Goal: Transaction & Acquisition: Purchase product/service

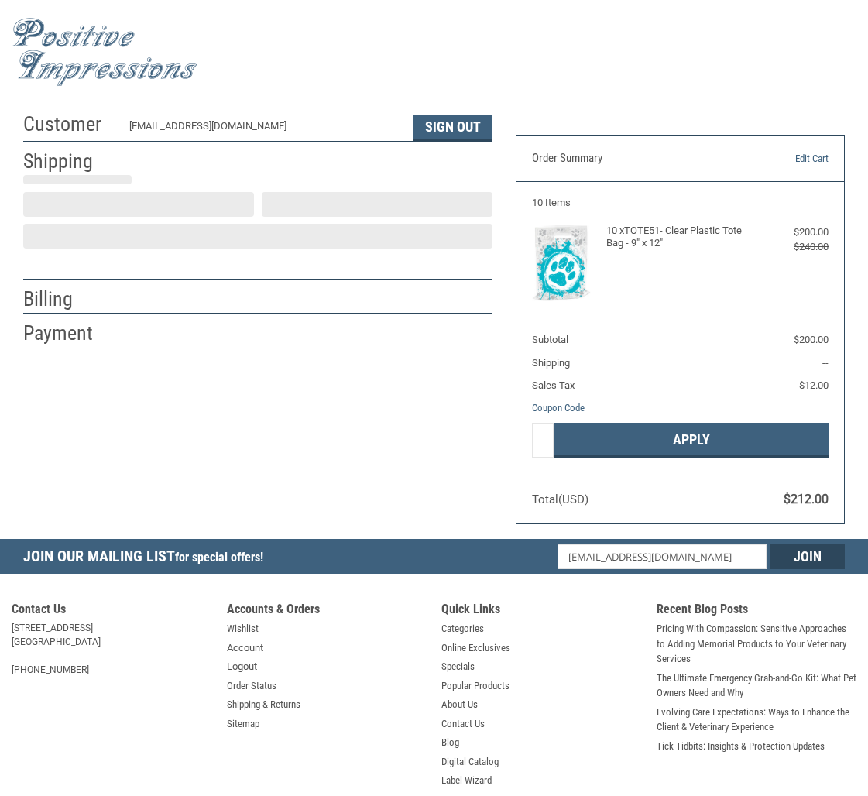
select select "MI"
select select "US"
select select "MI"
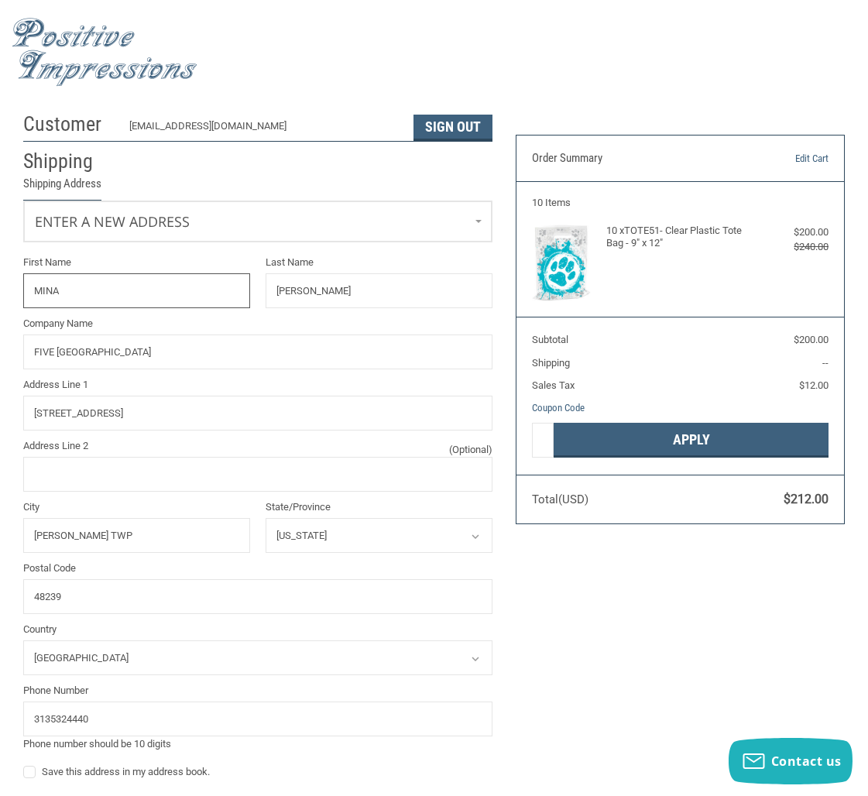
radio input "true"
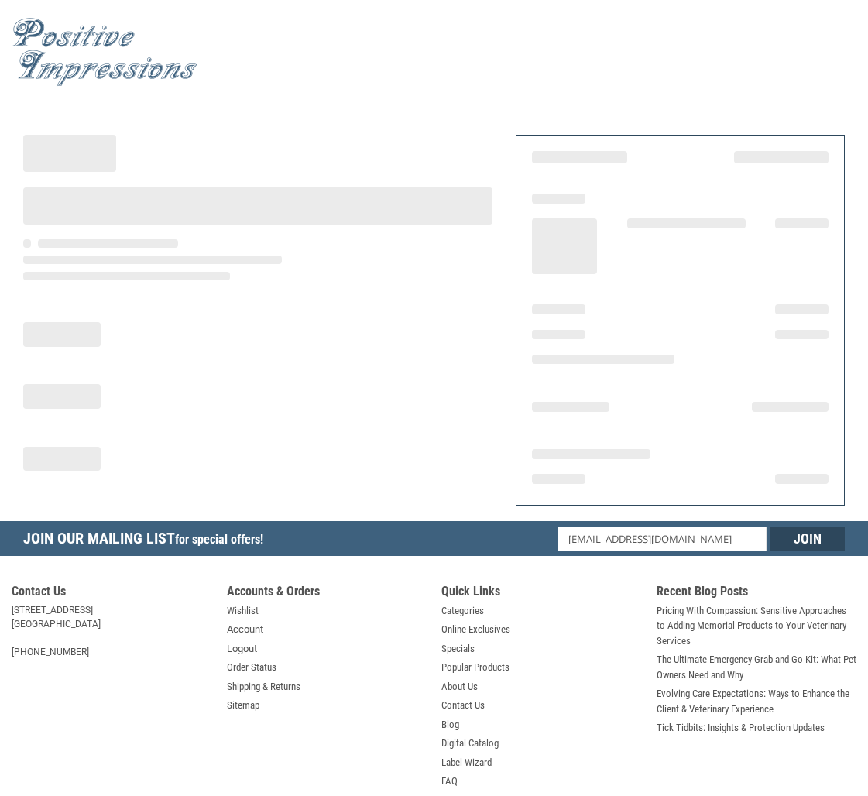
scroll to position [2, 0]
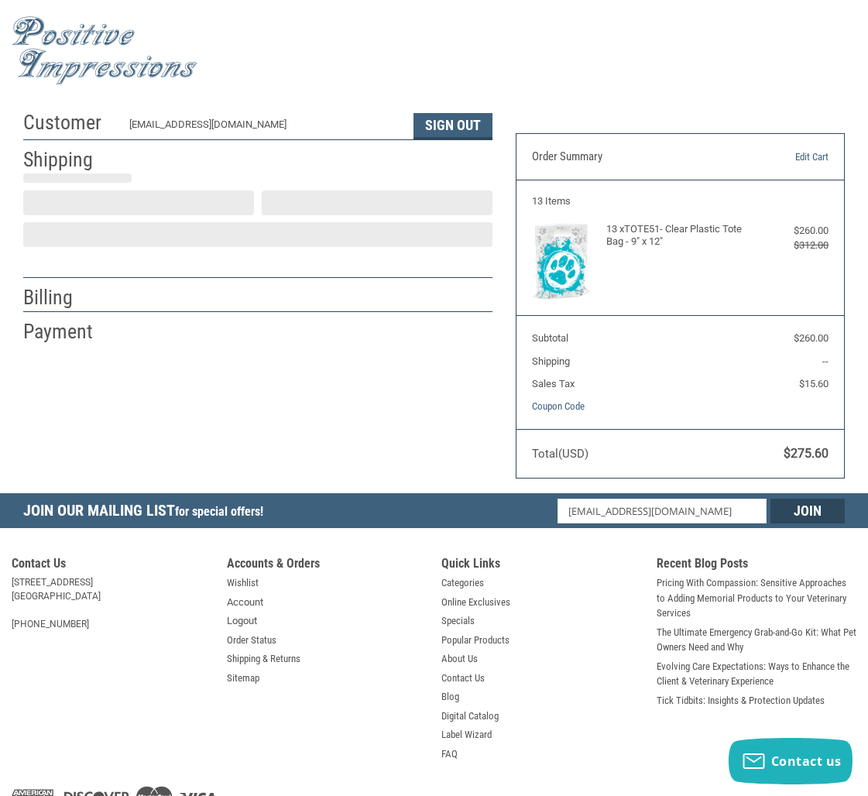
select select "US"
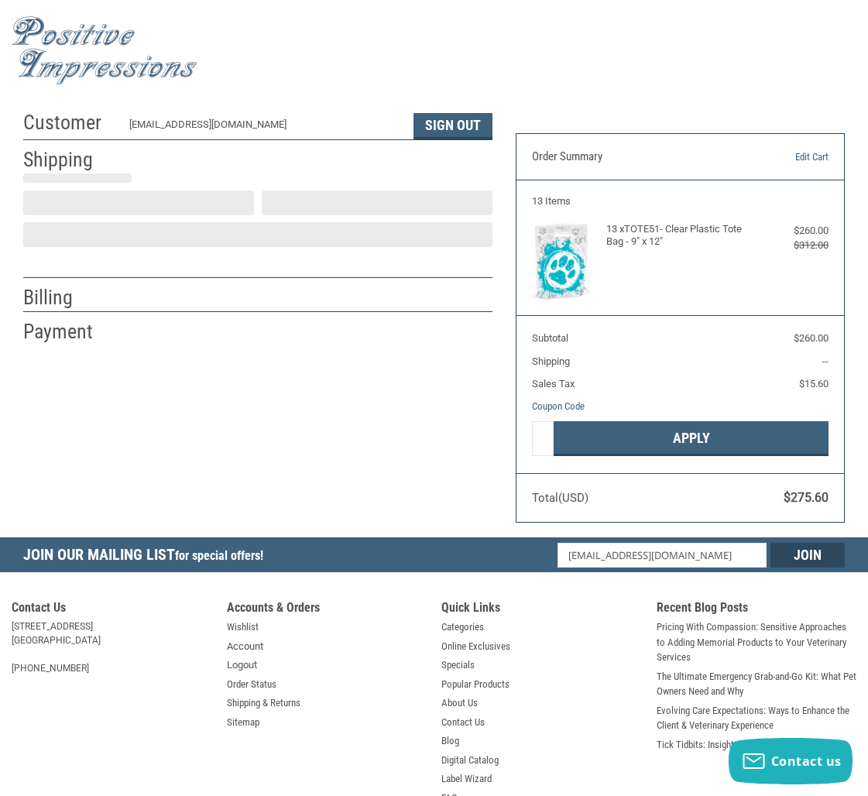
scroll to position [0, 0]
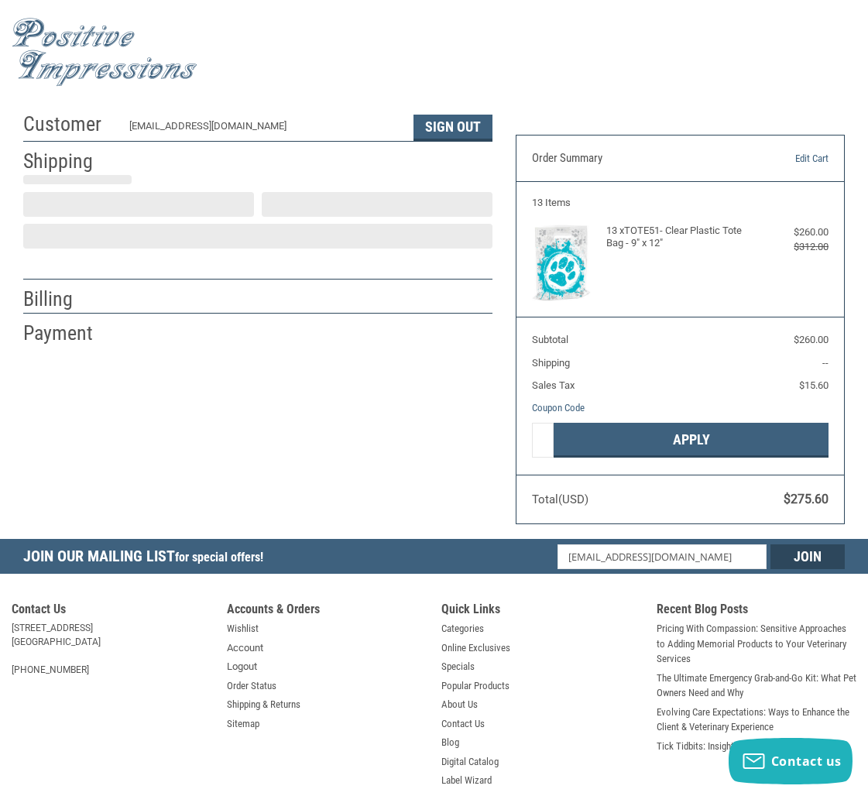
select select "MI"
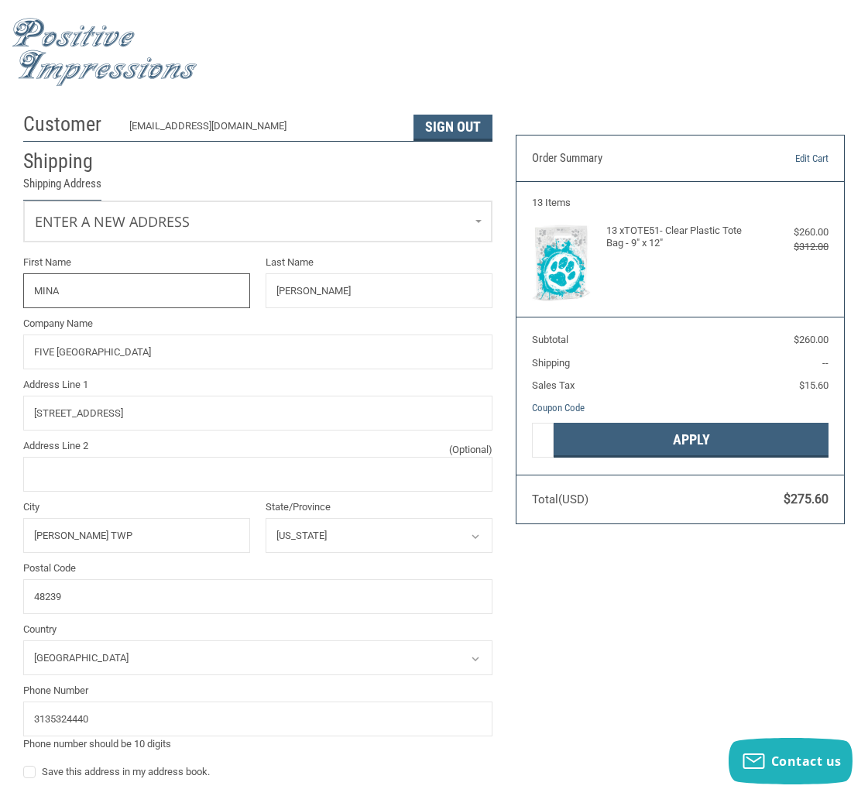
radio input "true"
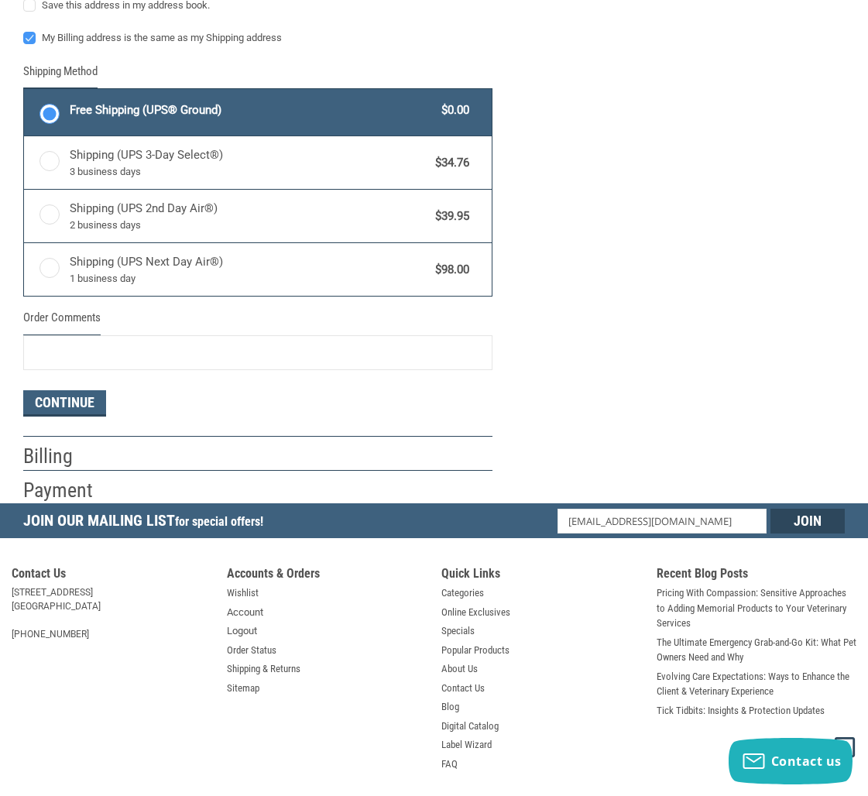
scroll to position [818, 0]
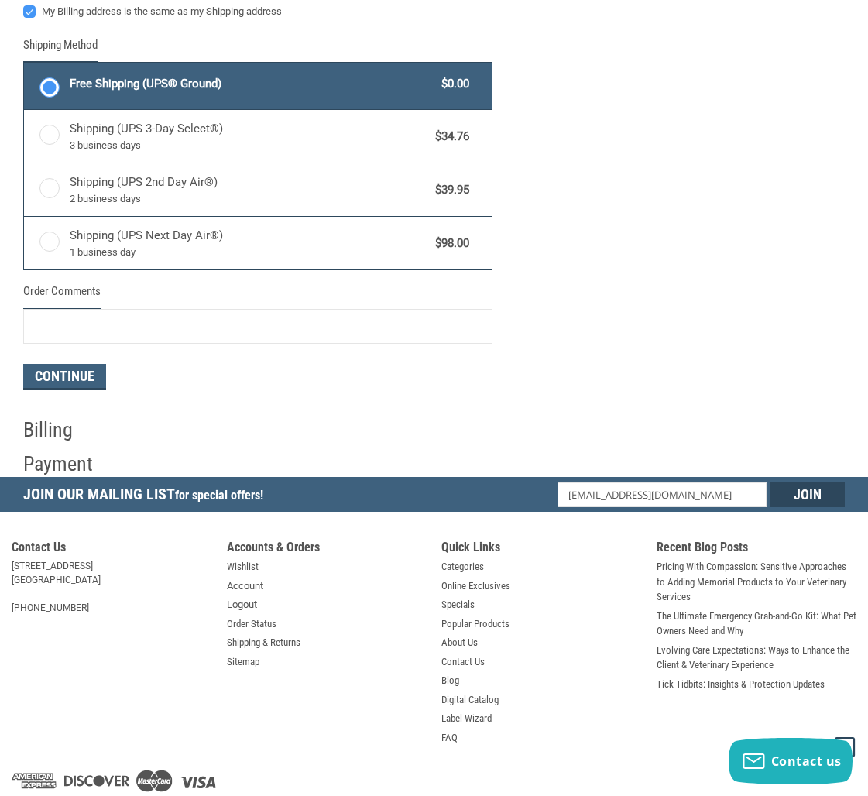
click at [66, 380] on button "Continue" at bounding box center [64, 377] width 83 height 26
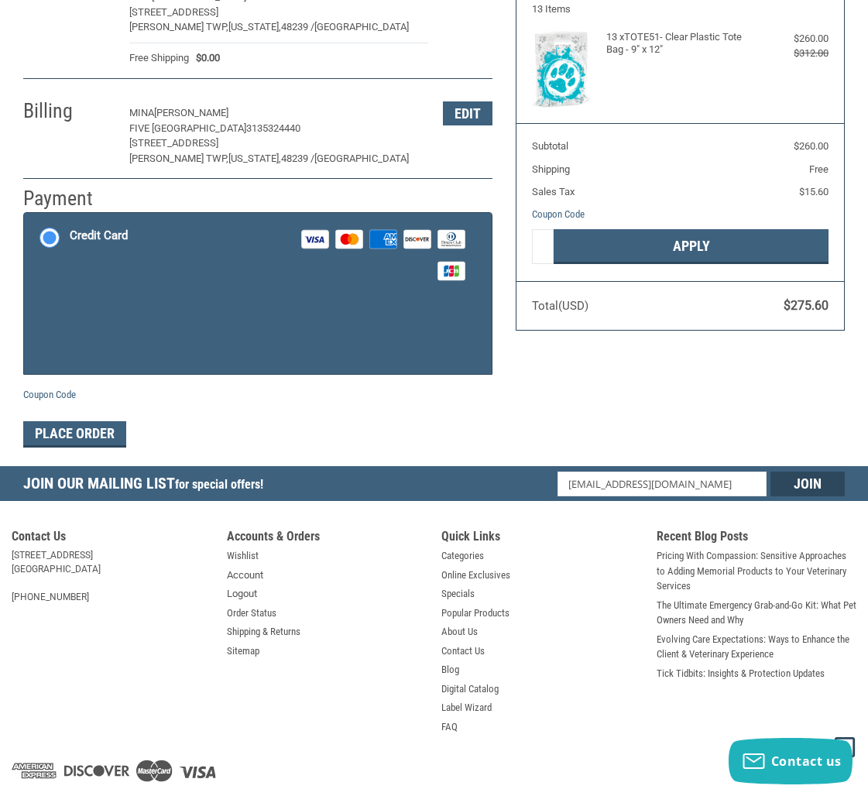
scroll to position [214, 0]
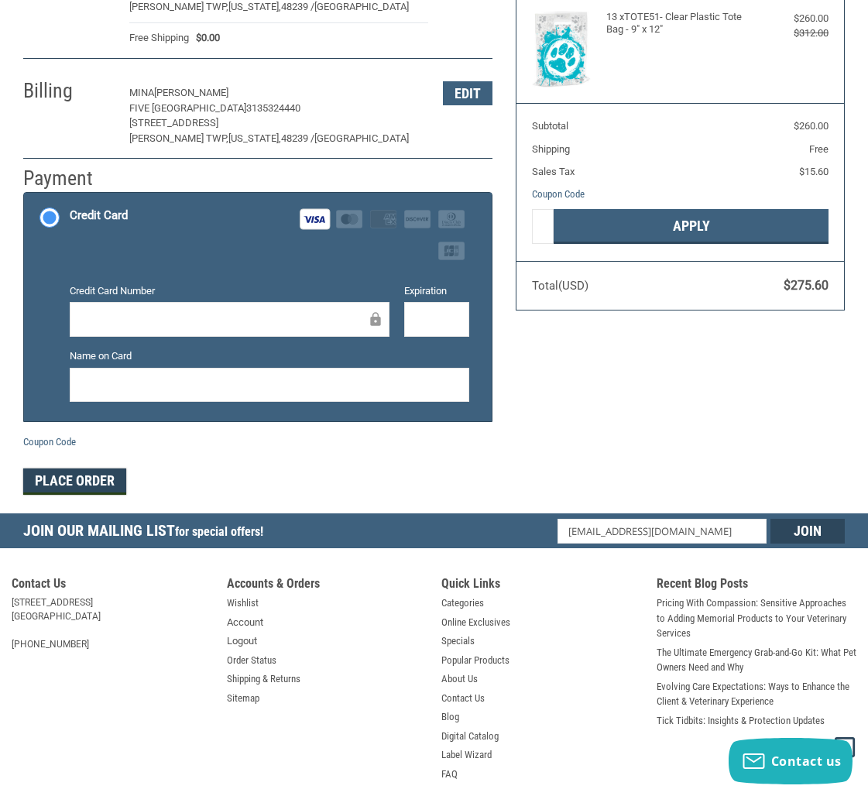
click at [53, 481] on button "Place Order" at bounding box center [74, 482] width 103 height 26
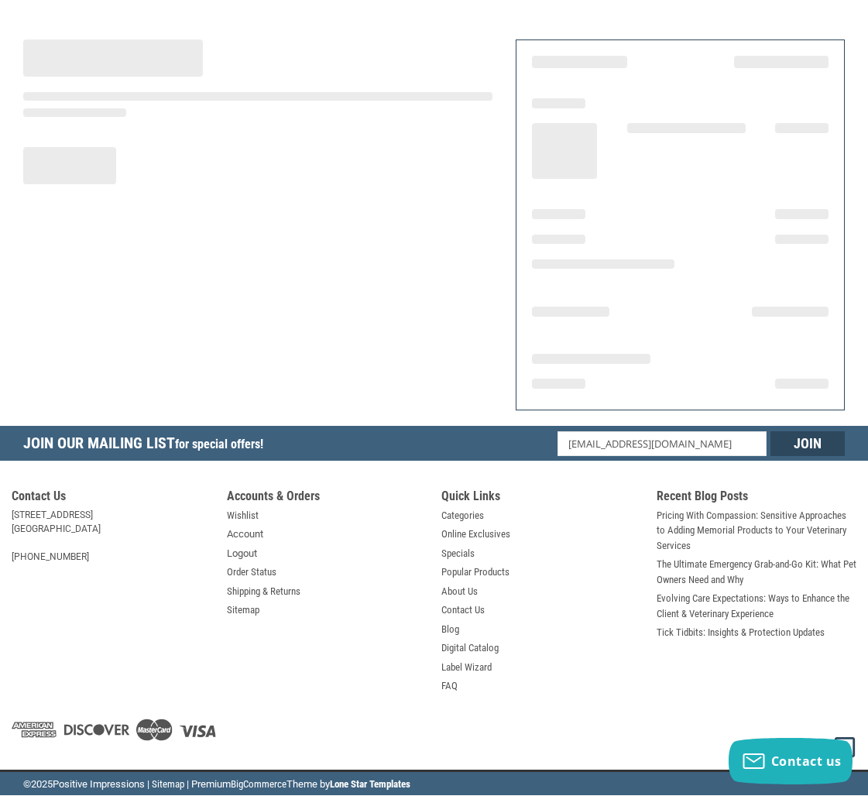
scroll to position [95, 0]
